Goal: Information Seeking & Learning: Learn about a topic

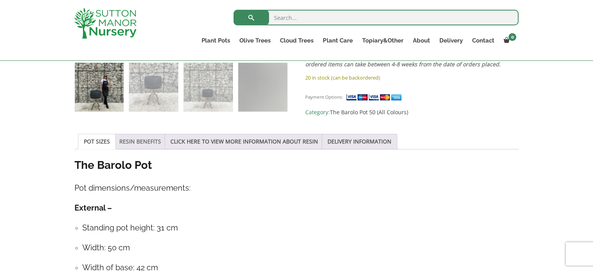
scroll to position [340, 0]
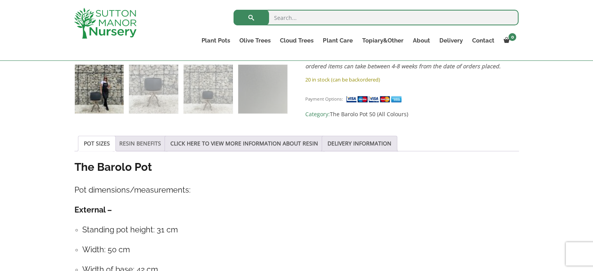
click at [141, 142] on link "RESIN BENEFITS" at bounding box center [140, 143] width 42 height 15
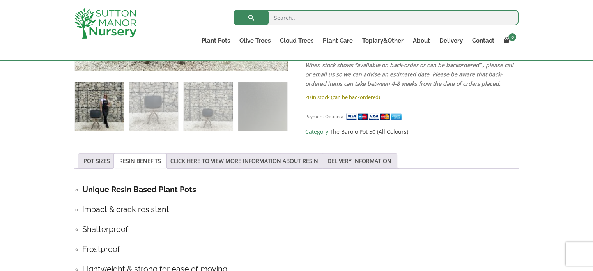
scroll to position [312, 0]
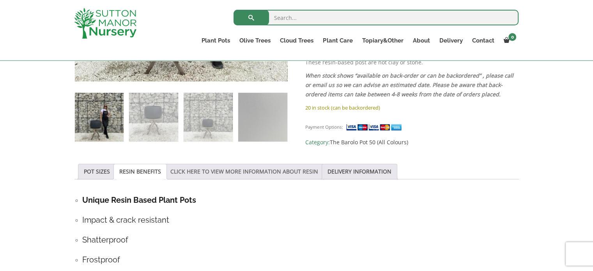
click at [204, 168] on link "CLICK HERE TO VIEW MORE INFORMATION ABOUT RESIN" at bounding box center [244, 171] width 148 height 15
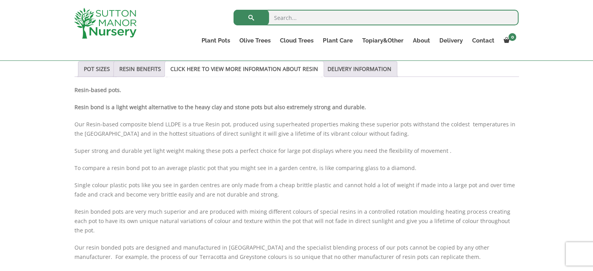
scroll to position [410, 0]
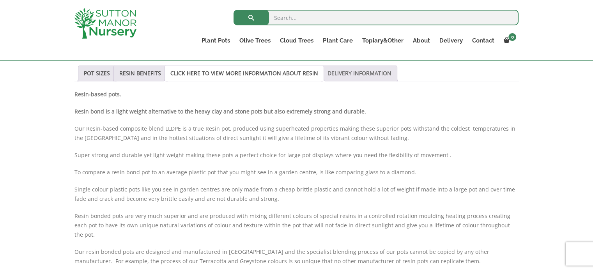
click at [290, 72] on link "DELIVERY INFORMATION" at bounding box center [359, 73] width 64 height 15
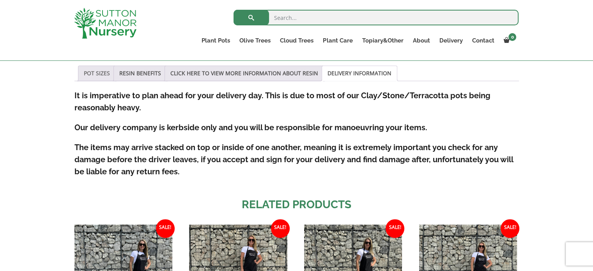
click at [92, 74] on link "POT SIZES" at bounding box center [97, 73] width 26 height 15
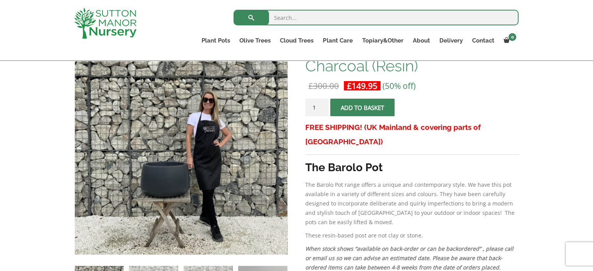
scroll to position [139, 0]
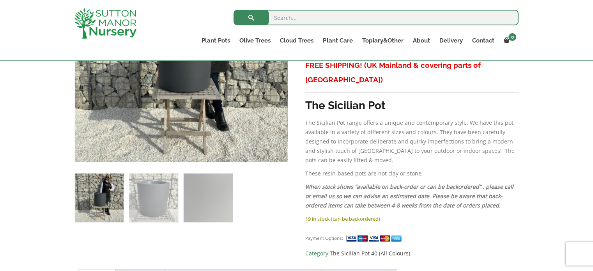
scroll to position [356, 0]
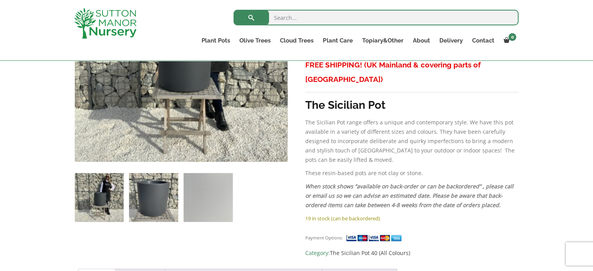
click at [134, 181] on img at bounding box center [153, 197] width 49 height 49
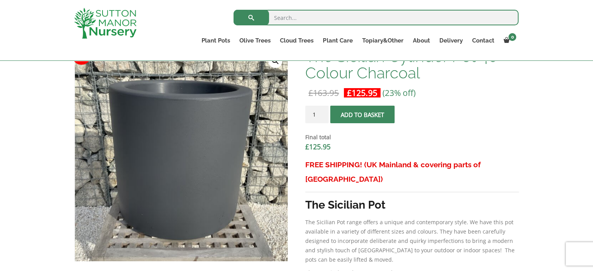
scroll to position [255, 0]
